Goal: Book appointment/travel/reservation

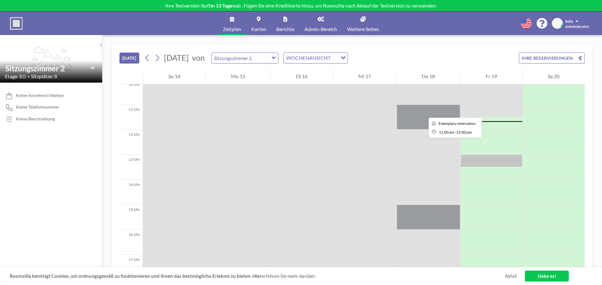
scroll to position [276, 0]
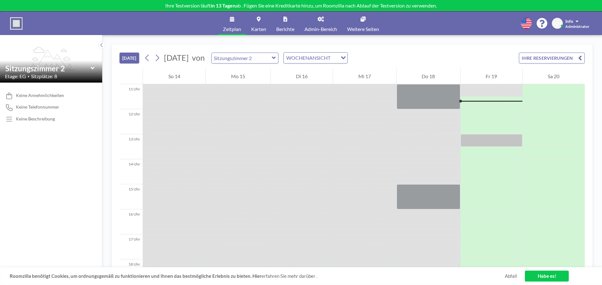
drag, startPoint x: 421, startPoint y: 91, endPoint x: 373, endPoint y: 107, distance: 50.6
click at [373, 107] on div at bounding box center [364, 103] width 63 height 13
drag, startPoint x: 416, startPoint y: 192, endPoint x: 375, endPoint y: 188, distance: 41.9
click at [375, 188] on div at bounding box center [364, 191] width 63 height 13
click at [425, 196] on div at bounding box center [428, 197] width 64 height 25
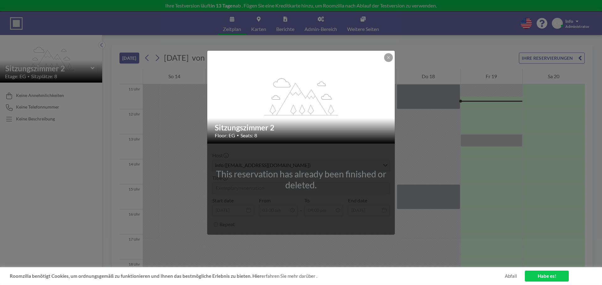
click at [425, 196] on div "flex-grow: 1.2; Sitzungszimmer 2 Floor: EG • Seats: 8 This reservation has alre…" at bounding box center [301, 142] width 602 height 285
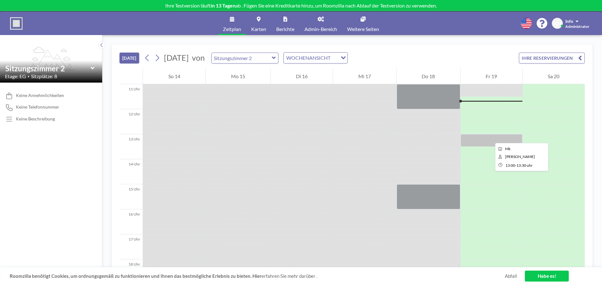
drag, startPoint x: 490, startPoint y: 138, endPoint x: 482, endPoint y: 138, distance: 8.2
click at [482, 138] on div at bounding box center [491, 140] width 62 height 13
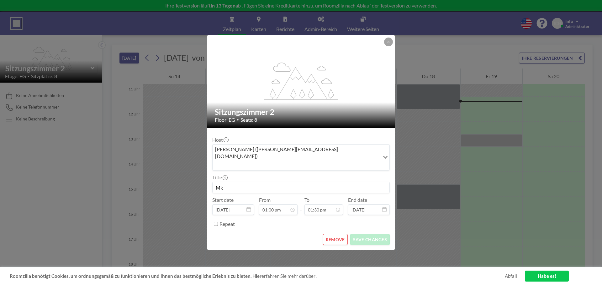
click at [482, 138] on div "flex-grow: 1.2; Sitzungszimmer 2 Floor: EG • Seats: 8 Host [PERSON_NAME] ([PERS…" at bounding box center [301, 142] width 602 height 285
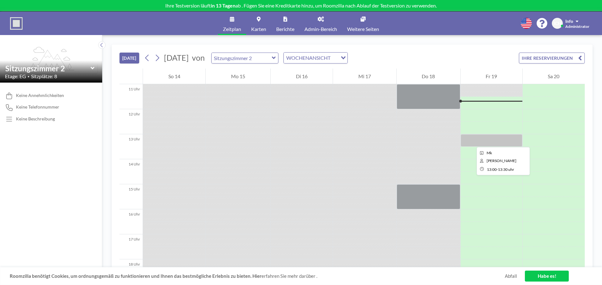
click at [471, 142] on div at bounding box center [491, 140] width 62 height 13
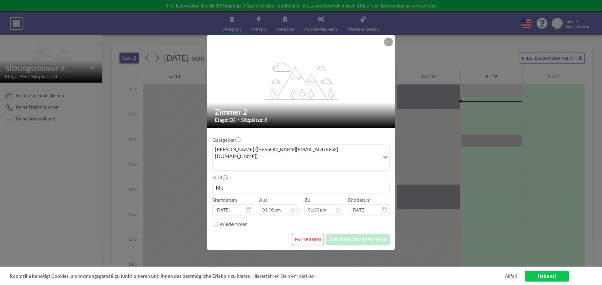
click at [489, 216] on div "flex-grow: 1.2; Zimmer 2 Etage: EG • Sitzplätze: 8 Gastgeber [PERSON_NAME] ([PE…" at bounding box center [301, 142] width 602 height 285
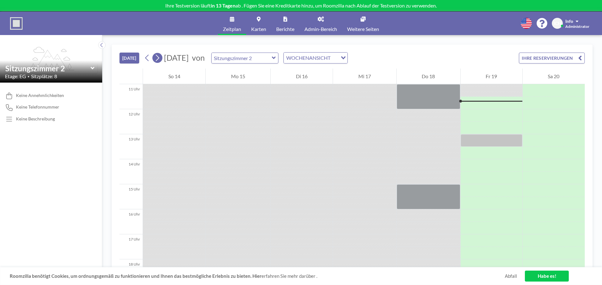
click at [161, 59] on button at bounding box center [157, 58] width 10 height 10
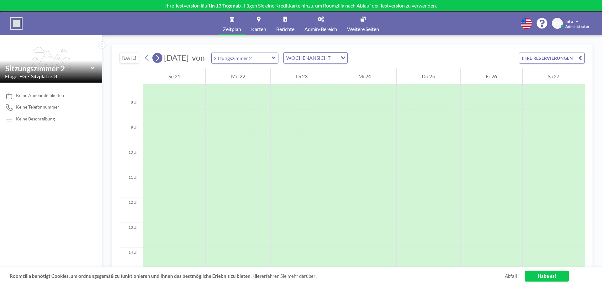
scroll to position [188, 0]
click at [156, 58] on icon at bounding box center [157, 57] width 6 height 9
click at [131, 58] on font "[DATE]" at bounding box center [129, 57] width 14 height 5
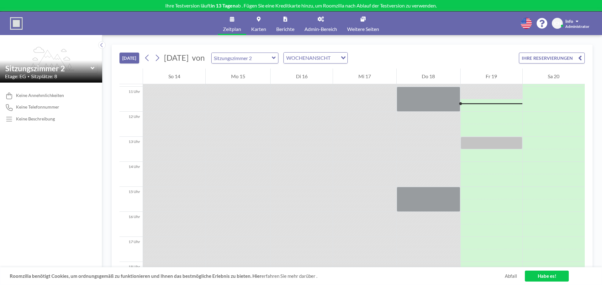
scroll to position [276, 0]
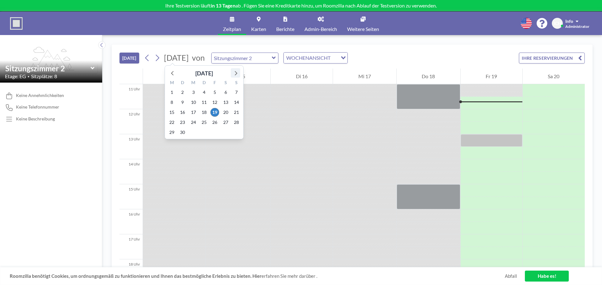
click at [237, 72] on icon at bounding box center [235, 73] width 8 height 8
click at [204, 70] on font "[DATE]" at bounding box center [204, 73] width 18 height 7
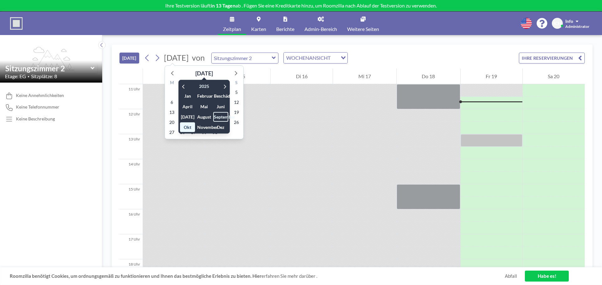
click at [268, 106] on div at bounding box center [238, 103] width 65 height 13
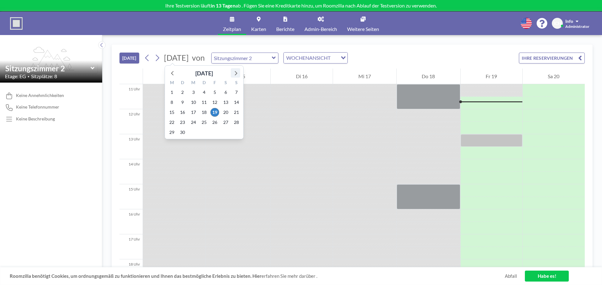
click at [235, 73] on icon at bounding box center [235, 73] width 8 height 8
click at [289, 157] on div at bounding box center [301, 153] width 62 height 13
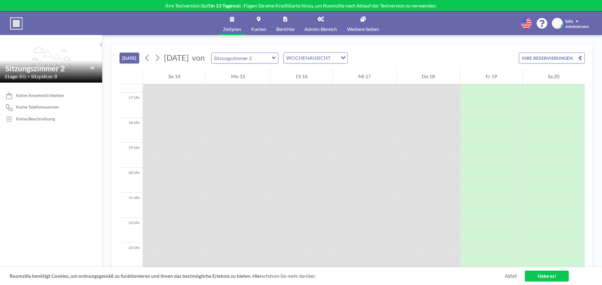
scroll to position [421, 0]
click at [275, 58] on icon at bounding box center [274, 58] width 4 height 3
type input "Sitzungszimmer Cafeteria"
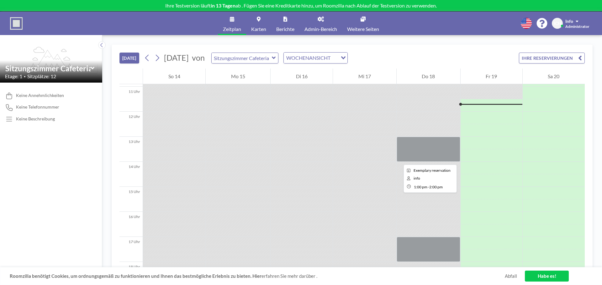
scroll to position [276, 0]
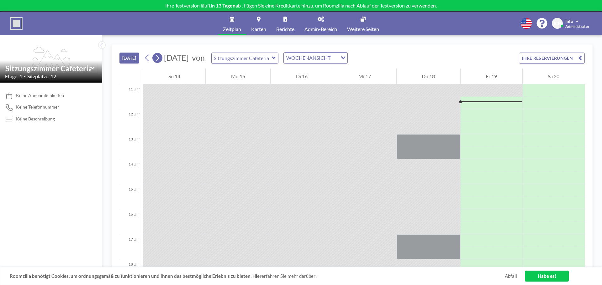
click at [158, 59] on icon at bounding box center [157, 58] width 3 height 7
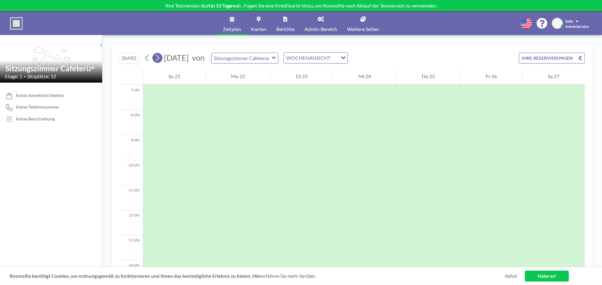
scroll to position [188, 0]
click at [159, 57] on icon at bounding box center [157, 58] width 3 height 7
